Goal: Check status: Check status

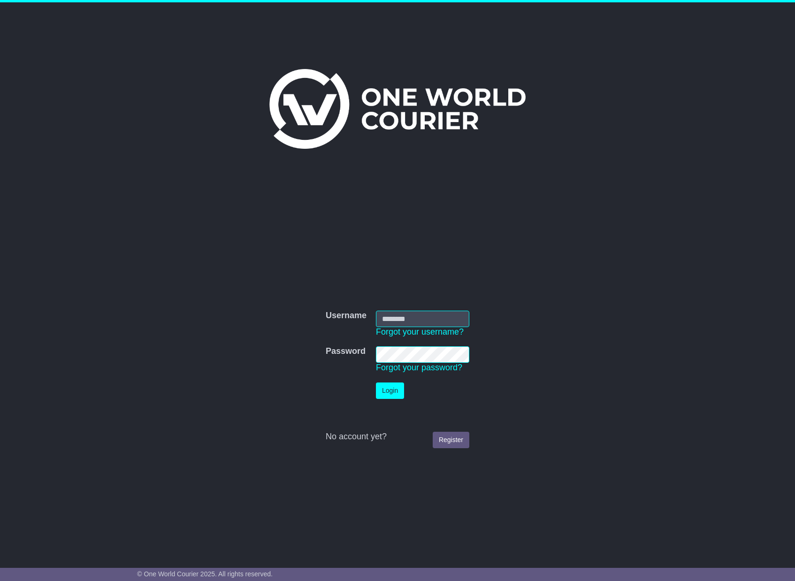
type input "**********"
click at [388, 394] on button "Login" at bounding box center [390, 390] width 28 height 16
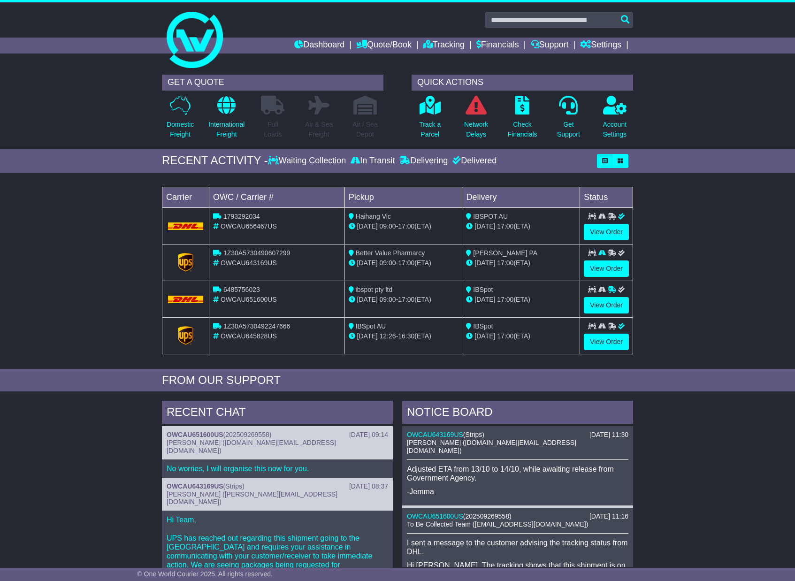
click at [399, 302] on div "07 Oct 09:00 - 17:00 (ETA)" at bounding box center [403, 300] width 110 height 10
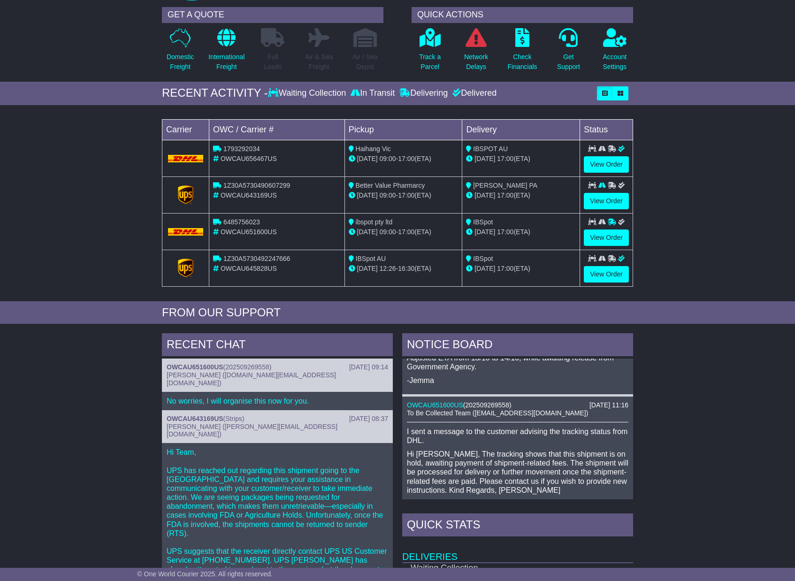
scroll to position [45, 0]
click at [447, 400] on link "OWCAU651600US" at bounding box center [435, 404] width 56 height 8
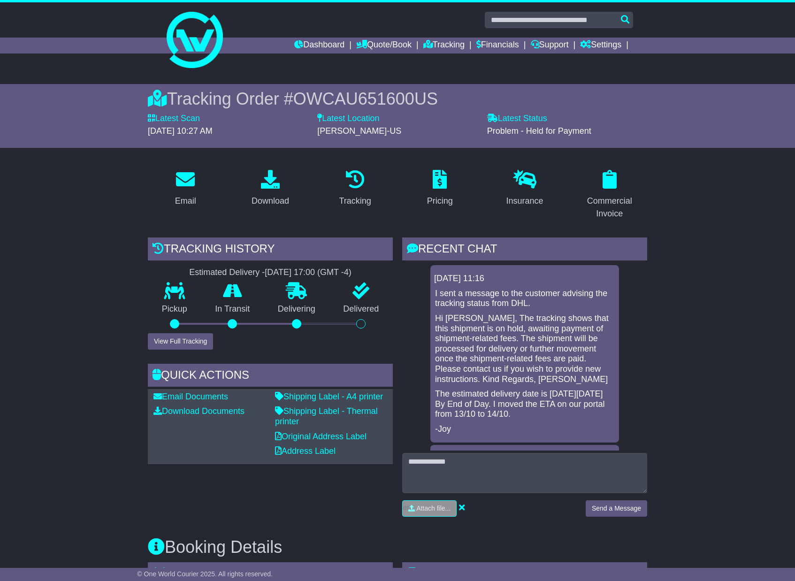
click at [382, 99] on span "OWCAU651600US" at bounding box center [365, 98] width 144 height 19
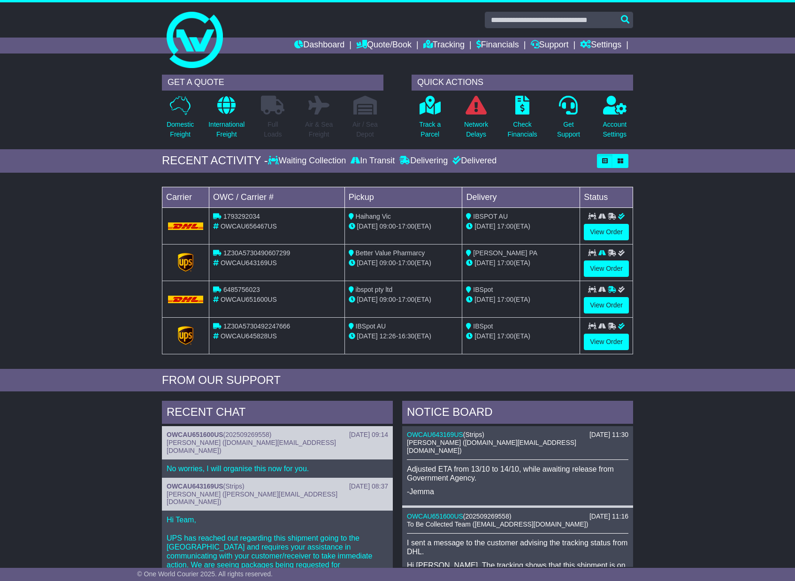
scroll to position [68, 0]
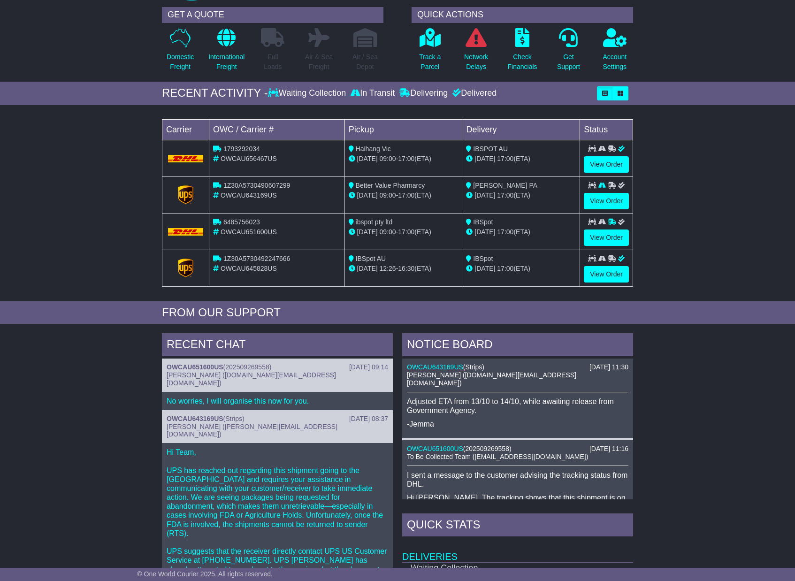
click at [235, 222] on span "6485756023" at bounding box center [241, 222] width 37 height 8
copy span "6485756023"
